Goal: Transaction & Acquisition: Purchase product/service

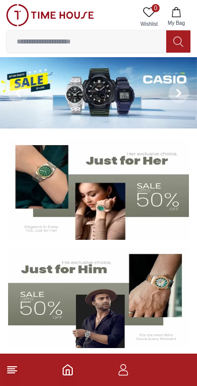
click at [98, 100] on img at bounding box center [98, 92] width 197 height 71
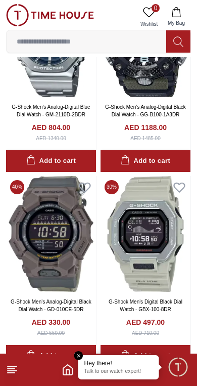
scroll to position [1563, 0]
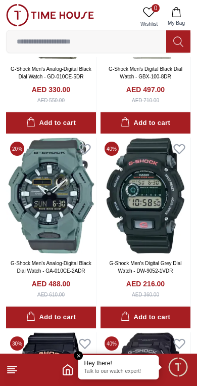
scroll to position [1796, 0]
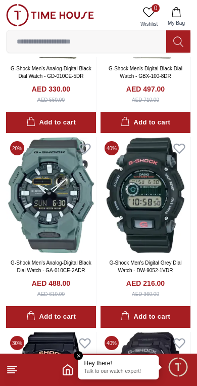
click at [133, 214] on img at bounding box center [146, 195] width 90 height 116
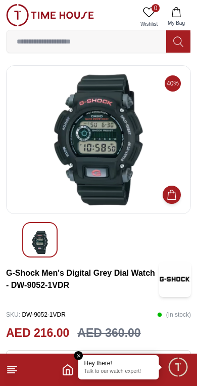
click at [77, 284] on h3 "G-Shock Men's Digital Grey Dial Watch - DW-9052-1VDR" at bounding box center [82, 279] width 153 height 24
click at [73, 282] on h3 "G-Shock Men's Digital Grey Dial Watch - DW-9052-1VDR" at bounding box center [82, 279] width 153 height 24
click at [71, 368] on icon "Home" at bounding box center [68, 369] width 12 height 12
